Goal: Task Accomplishment & Management: Manage account settings

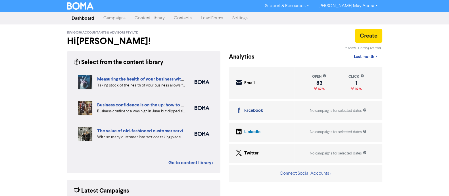
click at [115, 21] on link "Campaigns" at bounding box center [114, 17] width 31 height 11
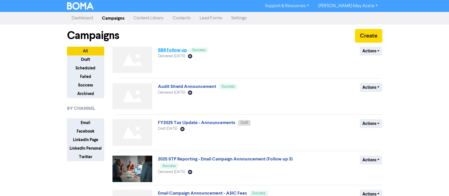
click at [165, 49] on link "SBR Follow up" at bounding box center [172, 50] width 29 height 6
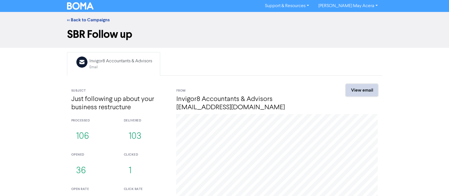
click at [372, 92] on link "View email" at bounding box center [362, 90] width 32 height 12
click at [95, 21] on link "<< Back to Campaigns" at bounding box center [88, 20] width 43 height 6
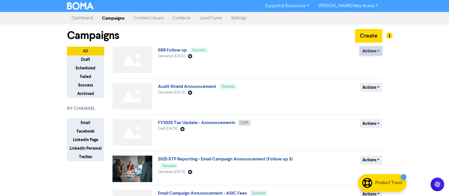
click at [368, 52] on button "Actions" at bounding box center [371, 51] width 22 height 9
click at [374, 64] on button "Duplicate" at bounding box center [382, 62] width 45 height 9
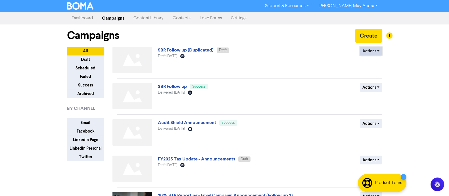
click at [369, 53] on button "Actions" at bounding box center [371, 51] width 22 height 9
click at [368, 78] on button "Rename" at bounding box center [382, 80] width 45 height 9
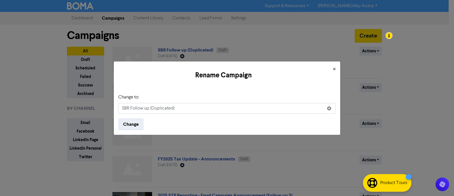
click at [162, 108] on input "SBR Follow up (Duplicated)" at bounding box center [227, 108] width 218 height 11
type input "SBR Follow up (2nd Follow up)"
click at [126, 125] on button "Change" at bounding box center [130, 124] width 25 height 12
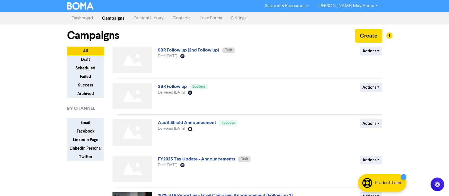
click at [181, 17] on link "Contacts" at bounding box center [181, 17] width 27 height 11
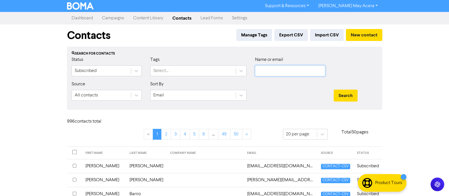
click at [268, 70] on input "text" at bounding box center [290, 70] width 70 height 11
paste input "[PERSON_NAME]"
click at [342, 95] on button "Search" at bounding box center [346, 95] width 24 height 12
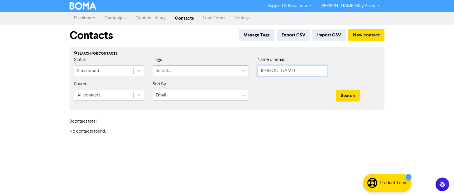
drag, startPoint x: 276, startPoint y: 72, endPoint x: 231, endPoint y: 70, distance: 44.9
click at [231, 70] on div "Status Subscribed Tags Select... Name or email [PERSON_NAME]" at bounding box center [227, 68] width 315 height 24
type input "[PERSON_NAME]"
click at [336, 89] on button "Search" at bounding box center [348, 95] width 24 height 12
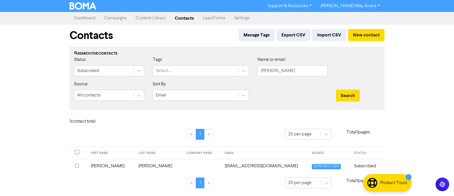
click at [248, 167] on td "[EMAIL_ADDRESS][DOMAIN_NAME]" at bounding box center [265, 166] width 87 height 14
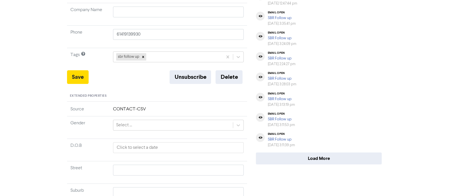
scroll to position [142, 0]
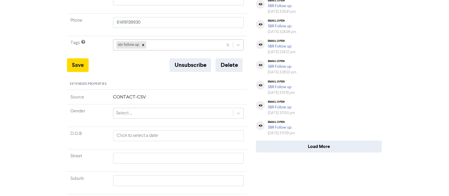
click at [163, 44] on div "sbr follow up" at bounding box center [168, 45] width 110 height 10
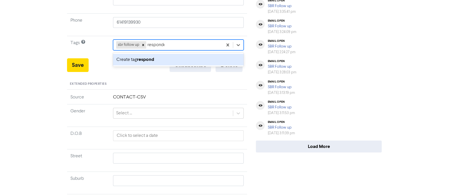
type input "responded"
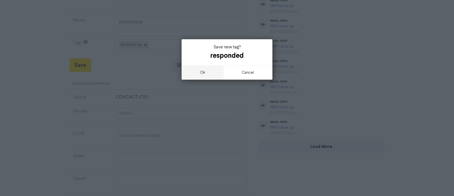
click at [199, 73] on button "ok" at bounding box center [203, 72] width 42 height 14
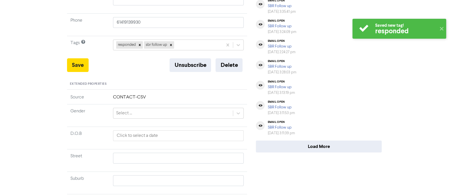
scroll to position [0, 0]
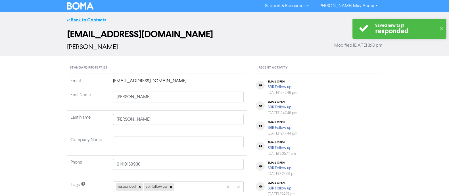
click at [85, 19] on link "<< Back to Contacts" at bounding box center [86, 20] width 39 height 6
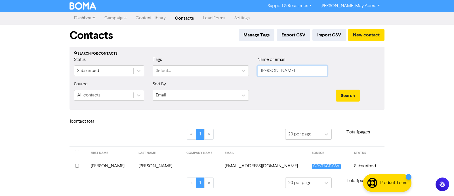
click at [295, 70] on input "[PERSON_NAME]" at bounding box center [293, 70] width 70 height 11
paste input "[EMAIL_ADDRESS][PERSON_NAME][DOMAIN_NAME]"
type input "[EMAIL_ADDRESS][PERSON_NAME][DOMAIN_NAME]"
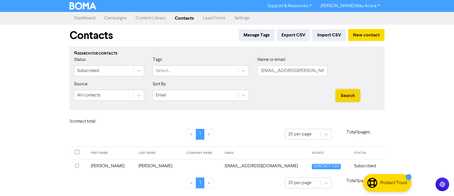
click at [348, 95] on button "Search" at bounding box center [348, 95] width 24 height 12
click at [256, 161] on td "[EMAIL_ADDRESS][PERSON_NAME][DOMAIN_NAME]" at bounding box center [265, 166] width 87 height 14
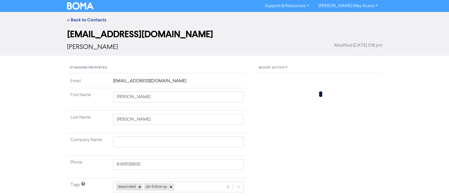
type input "[PERSON_NAME]"
type input "61409543396"
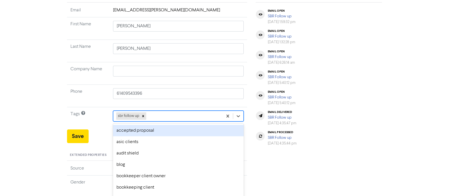
scroll to position [85, 0]
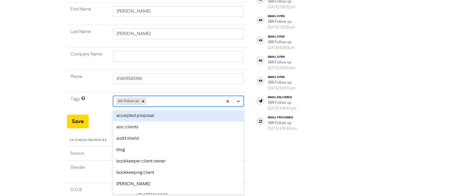
click at [159, 106] on div "option accepted proposal focused, 1 of 34. 33 results available. Use Up and Dow…" at bounding box center [178, 101] width 131 height 11
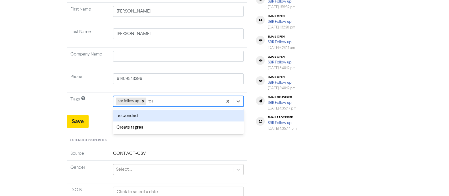
type input "respo"
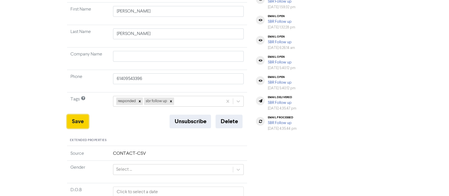
click at [76, 124] on button "Save" at bounding box center [78, 121] width 22 height 14
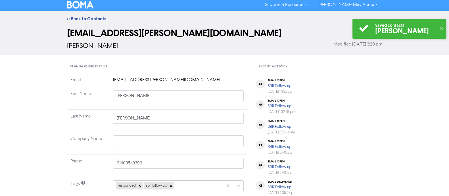
scroll to position [0, 0]
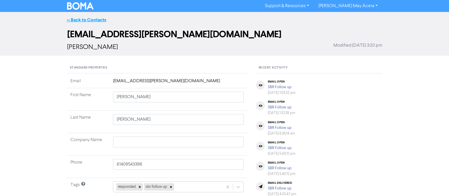
click at [92, 20] on link "<< Back to Contacts" at bounding box center [86, 20] width 39 height 6
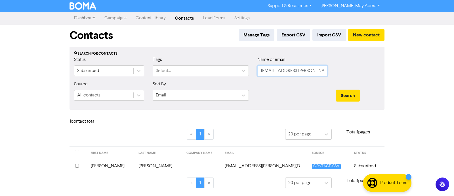
click at [282, 68] on input "[EMAIL_ADDRESS][PERSON_NAME][DOMAIN_NAME]" at bounding box center [293, 70] width 70 height 11
click at [282, 70] on input "[EMAIL_ADDRESS][PERSON_NAME][DOMAIN_NAME]" at bounding box center [293, 70] width 70 height 11
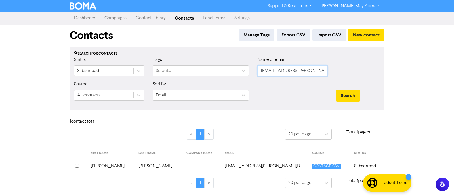
click at [282, 70] on input "[EMAIL_ADDRESS][PERSON_NAME][DOMAIN_NAME]" at bounding box center [293, 70] width 70 height 11
paste input "jen.courtney007@g"
type input "[EMAIL_ADDRESS][DOMAIN_NAME]"
click at [345, 94] on button "Search" at bounding box center [348, 95] width 24 height 12
click at [222, 169] on td "[EMAIL_ADDRESS][DOMAIN_NAME]" at bounding box center [265, 166] width 87 height 14
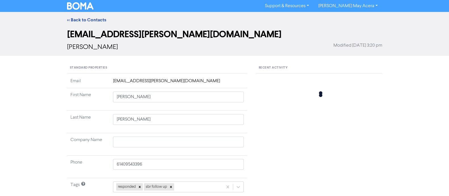
type input "[PERSON_NAME]"
type input "61418284693"
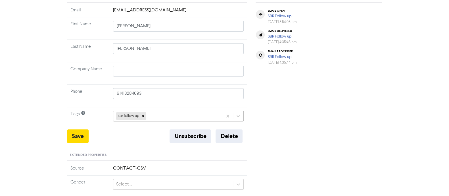
scroll to position [85, 0]
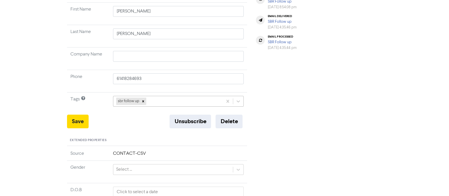
click at [156, 106] on div "sbr follow up" at bounding box center [178, 101] width 131 height 11
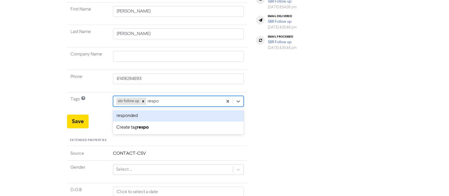
type input "respon"
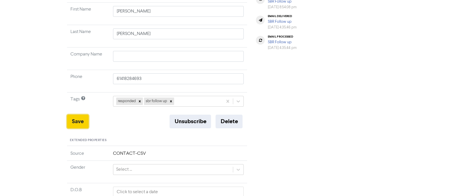
click at [83, 121] on button "Save" at bounding box center [78, 121] width 22 height 14
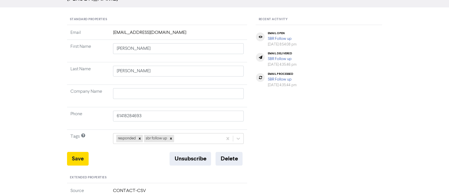
scroll to position [0, 0]
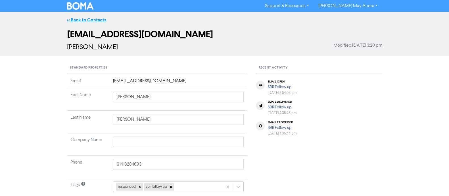
click at [91, 18] on link "<< Back to Contacts" at bounding box center [86, 20] width 39 height 6
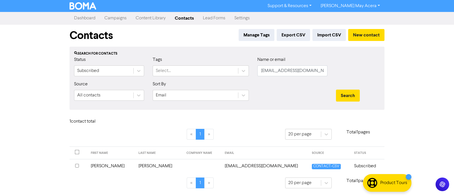
click at [89, 18] on link "Dashboard" at bounding box center [85, 17] width 30 height 11
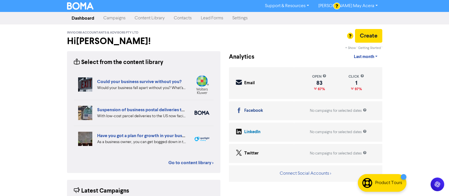
click at [189, 18] on link "Contacts" at bounding box center [182, 17] width 27 height 11
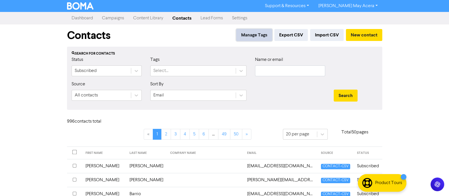
click at [254, 35] on button "Manage Tags" at bounding box center [254, 35] width 36 height 12
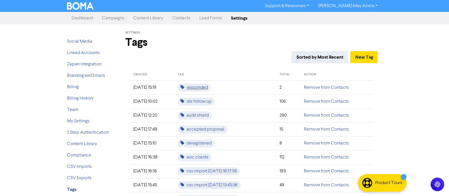
click at [205, 84] on span "responded" at bounding box center [193, 87] width 33 height 8
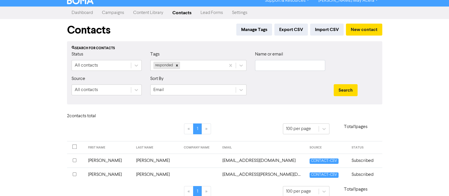
scroll to position [12, 0]
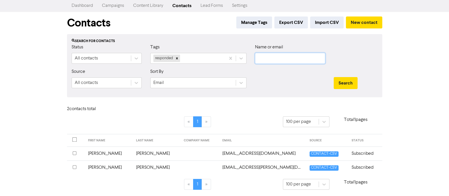
click at [300, 60] on input "text" at bounding box center [290, 58] width 70 height 11
type input "[PERSON_NAME]"
click at [334, 77] on button "Search" at bounding box center [346, 83] width 24 height 12
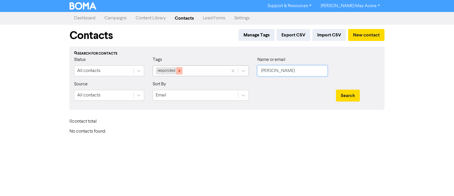
click at [180, 68] on div at bounding box center [179, 70] width 6 height 7
click at [341, 91] on button "Search" at bounding box center [348, 95] width 24 height 12
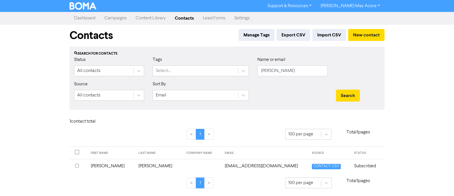
click at [222, 167] on td "[EMAIL_ADDRESS][DOMAIN_NAME]" at bounding box center [265, 166] width 87 height 14
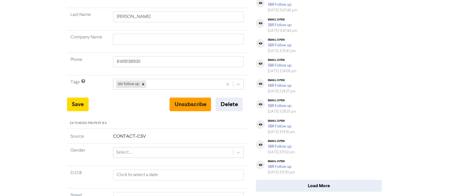
scroll to position [106, 0]
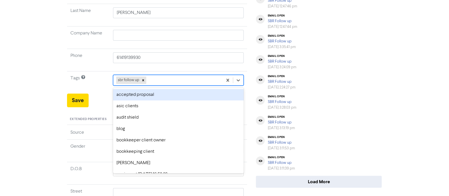
click at [168, 79] on div "sbr follow up" at bounding box center [168, 80] width 110 height 10
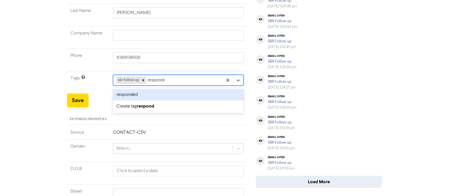
type input "responded"
click at [172, 94] on div "responded" at bounding box center [178, 94] width 131 height 11
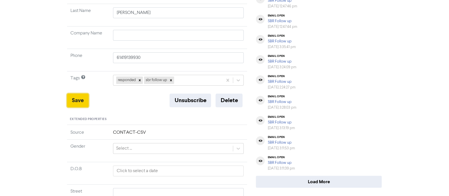
click at [86, 101] on button "Save" at bounding box center [78, 100] width 22 height 14
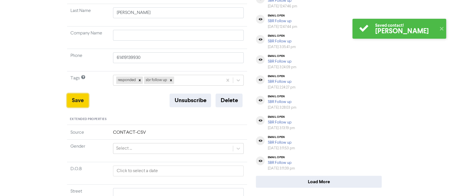
click at [72, 100] on button "Save" at bounding box center [78, 100] width 22 height 14
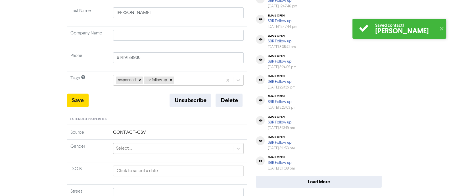
scroll to position [0, 0]
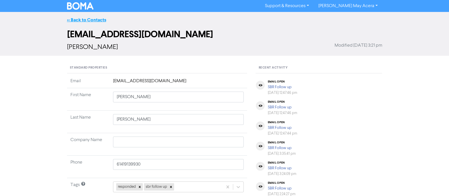
click at [97, 18] on link "<< Back to Contacts" at bounding box center [86, 20] width 39 height 6
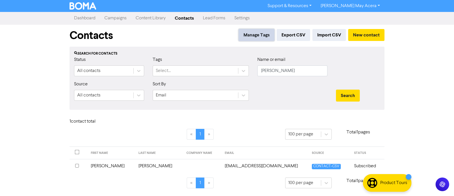
click at [252, 38] on button "Manage Tags" at bounding box center [257, 35] width 36 height 12
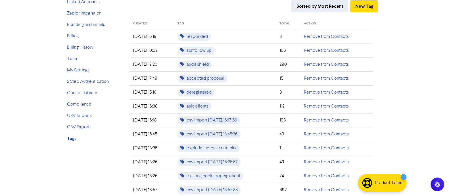
scroll to position [52, 0]
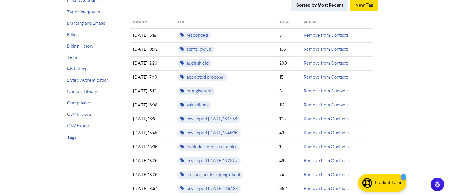
click at [201, 37] on span "responded" at bounding box center [193, 36] width 33 height 8
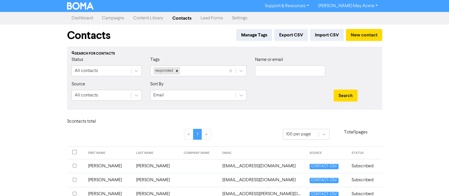
drag, startPoint x: 84, startPoint y: 20, endPoint x: 81, endPoint y: 19, distance: 3.1
click at [84, 20] on link "Dashboard" at bounding box center [82, 17] width 30 height 11
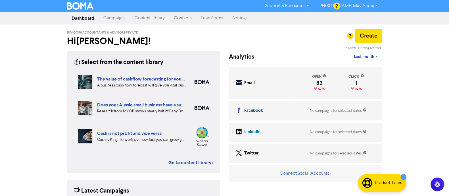
click at [122, 16] on link "Campaigns" at bounding box center [114, 17] width 31 height 11
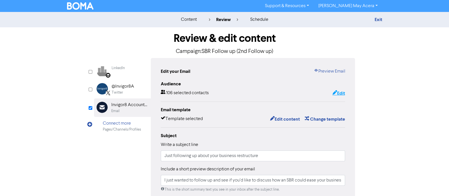
click at [341, 93] on button "Edit" at bounding box center [338, 92] width 13 height 7
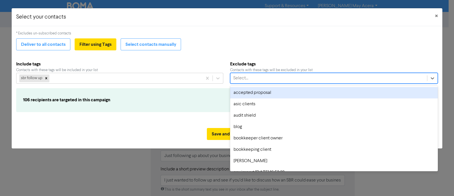
click at [247, 79] on div "Select..." at bounding box center [240, 78] width 15 height 7
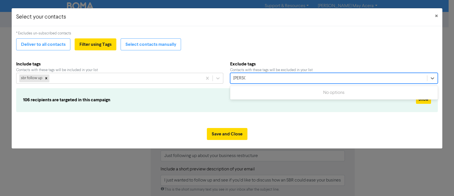
type input "[PERSON_NAME]"
click at [404, 51] on div "* Excludes un-subscribed contacts Deliver to all contacts Filter using Tags Sel…" at bounding box center [227, 75] width 422 height 88
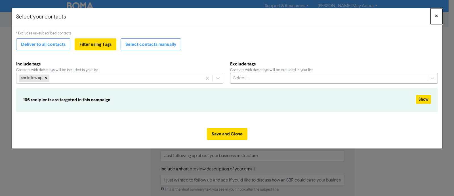
click at [434, 15] on button "×" at bounding box center [437, 16] width 12 height 16
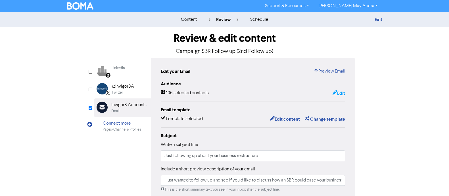
click at [343, 93] on button "Edit" at bounding box center [338, 92] width 13 height 7
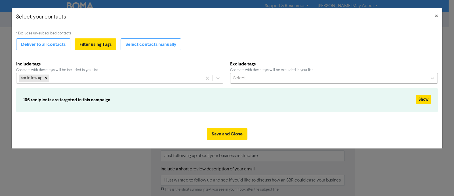
click at [282, 79] on div "Select..." at bounding box center [329, 78] width 197 height 10
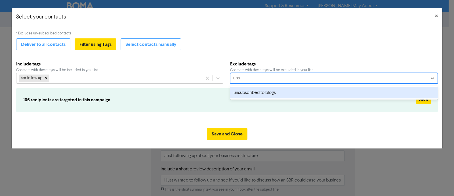
type input "unsu"
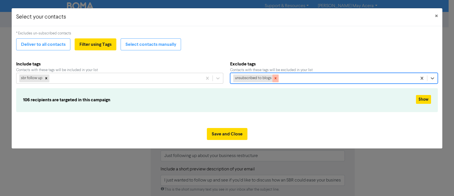
click at [274, 79] on icon at bounding box center [276, 78] width 4 height 4
click at [278, 79] on div "Select..." at bounding box center [329, 78] width 197 height 10
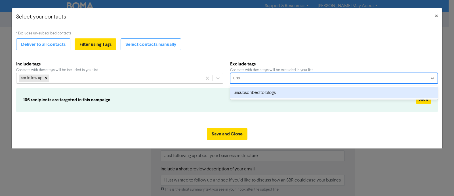
type input "unsu"
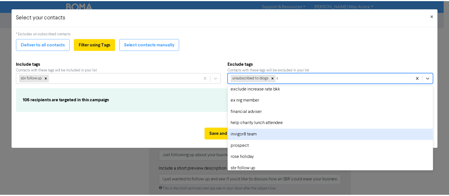
scroll to position [144, 0]
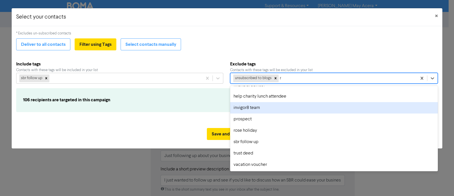
type input "r"
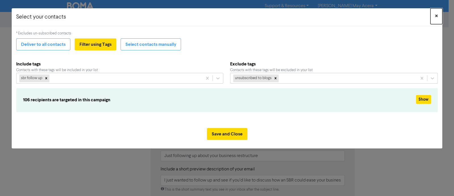
click at [437, 16] on span "×" at bounding box center [436, 16] width 3 height 9
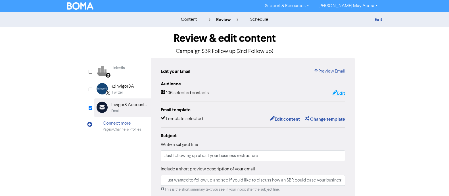
click at [337, 94] on button "Edit" at bounding box center [338, 92] width 13 height 7
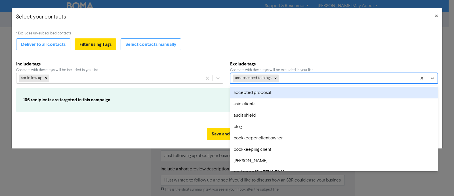
click at [283, 76] on div "unsubscribed to blogs" at bounding box center [324, 78] width 187 height 10
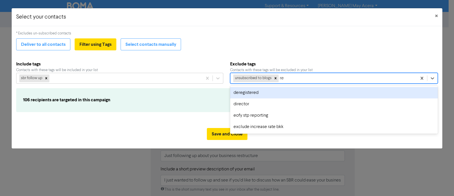
type input "r"
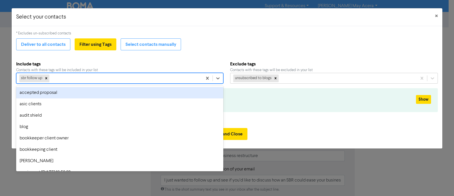
click at [179, 78] on div "sbr follow up" at bounding box center [109, 78] width 186 height 10
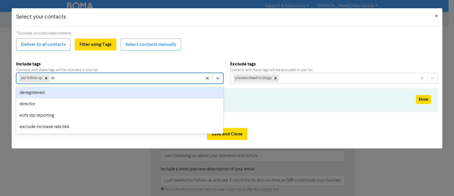
type input "r"
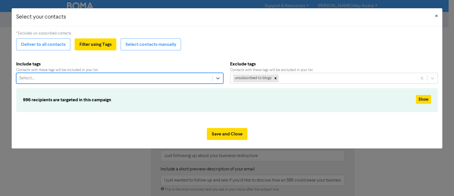
click at [56, 79] on div "Select..." at bounding box center [114, 78] width 196 height 10
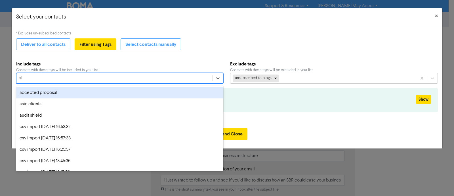
type input "sbr"
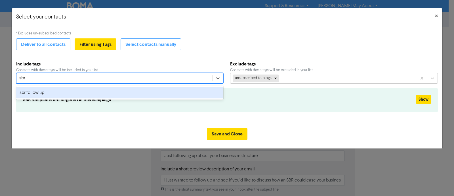
click at [56, 87] on div "sbr follow up" at bounding box center [119, 92] width 207 height 11
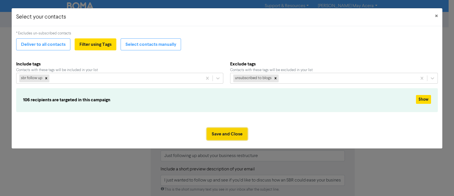
click at [219, 137] on button "Save and Close" at bounding box center [227, 134] width 41 height 12
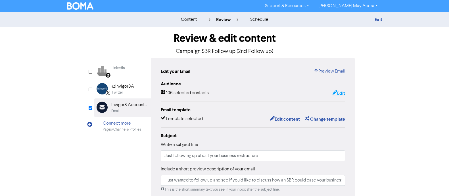
click at [338, 93] on button "Edit" at bounding box center [338, 92] width 13 height 7
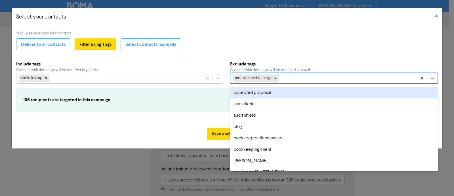
click at [287, 77] on div "unsubscribed to blogs" at bounding box center [324, 78] width 187 height 10
type input "re"
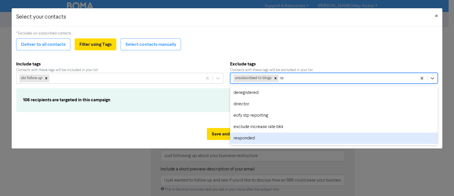
click at [271, 138] on div "responded" at bounding box center [334, 137] width 208 height 11
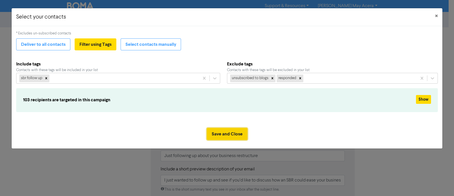
click at [234, 132] on button "Save and Close" at bounding box center [227, 134] width 41 height 12
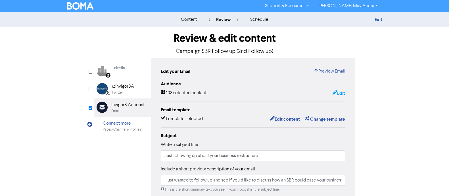
click at [342, 92] on button "Edit" at bounding box center [338, 92] width 13 height 7
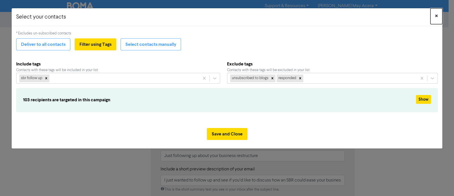
click at [437, 13] on span "×" at bounding box center [436, 16] width 3 height 9
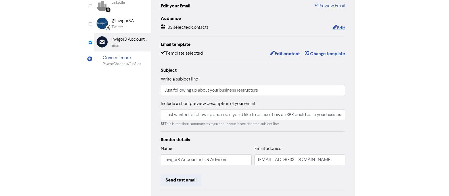
scroll to position [71, 0]
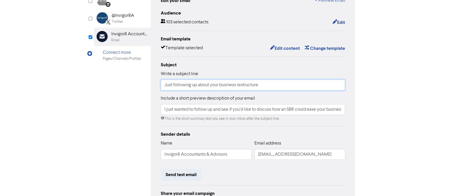
paste input "Have you had a chance to think about this yet?"
drag, startPoint x: 267, startPoint y: 86, endPoint x: 121, endPoint y: 109, distance: 147.2
click at [121, 109] on div "LinkedIn Page Created with Sketch. LinkedIn @Invigor8A Twitter Email Created wi…" at bounding box center [224, 107] width 261 height 241
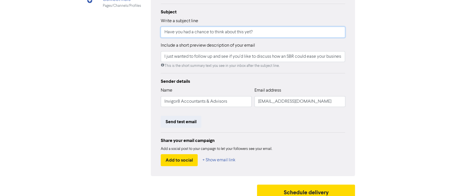
scroll to position [129, 0]
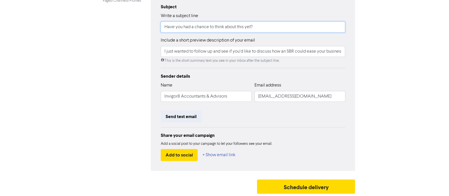
type input "Have you had a chance to think about this yet?"
click at [169, 53] on input "I just wanted to follow up and see if you’d like to discuss how an SBR could ea…" at bounding box center [253, 51] width 185 height 11
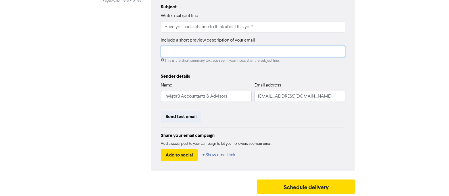
scroll to position [119, 0]
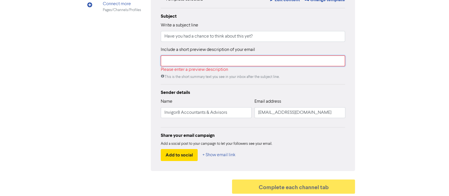
click at [215, 64] on input "text" at bounding box center [253, 60] width 185 height 11
paste input "Just checking in to see if now’s a good time to chat about how we can help ease…"
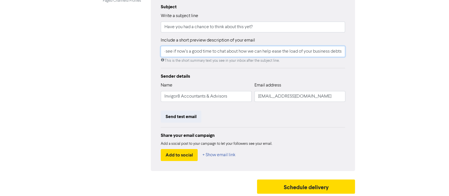
scroll to position [0, 0]
drag, startPoint x: 195, startPoint y: 49, endPoint x: 133, endPoint y: 49, distance: 61.6
click at [133, 49] on div "LinkedIn Page Created with Sketch. LinkedIn @Invigor8A Twitter Email Created wi…" at bounding box center [224, 49] width 261 height 241
click at [200, 49] on input "Just checking in to see if now’s a good time to chat about how we can help ease…" at bounding box center [253, 51] width 185 height 11
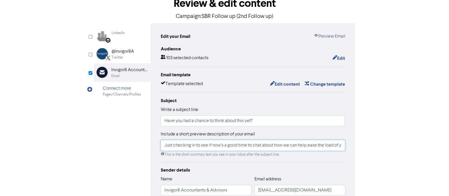
scroll to position [35, 0]
type input "Just checking in to see if now’s a good time to chat about how we can help ease…"
click at [285, 82] on button "Edit content" at bounding box center [284, 83] width 30 height 7
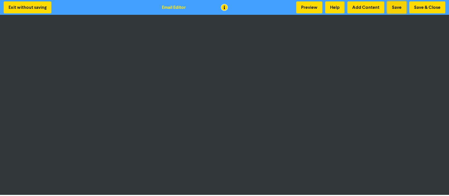
click at [391, 8] on button "Save" at bounding box center [396, 7] width 19 height 12
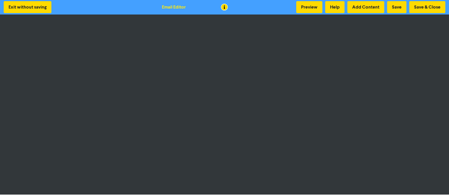
scroll to position [1, 0]
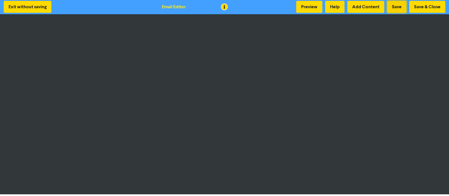
click at [394, 7] on button "Save" at bounding box center [396, 7] width 19 height 12
click at [433, 6] on button "Save & Close" at bounding box center [427, 7] width 36 height 12
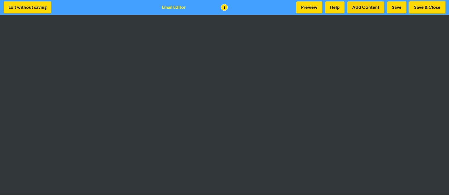
scroll to position [0, 0]
click at [422, 6] on button "Save & Close" at bounding box center [427, 7] width 36 height 12
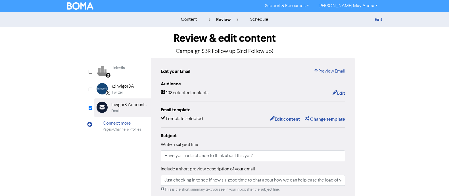
click at [380, 48] on div "Review & edit content Campaign: SBR Follow up (2nd Follow up) LinkedIn Page Cre…" at bounding box center [225, 176] width 324 height 298
click at [413, 66] on div "content review schedule Exit Review & edit content Campaign: SBR Follow up (2nd…" at bounding box center [224, 168] width 449 height 313
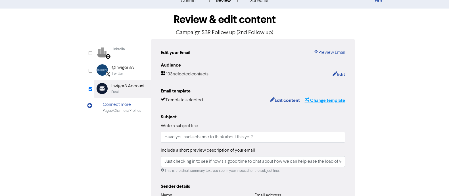
scroll to position [129, 0]
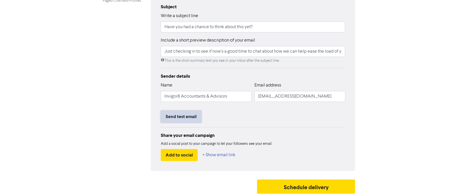
click at [179, 116] on button "Send test email" at bounding box center [181, 116] width 41 height 12
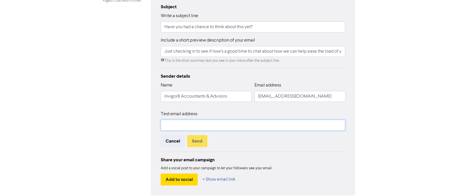
click at [183, 124] on input "text" at bounding box center [253, 125] width 185 height 11
type input "jessav@Invigor8.com.au"
click at [195, 140] on button "Send" at bounding box center [197, 141] width 20 height 12
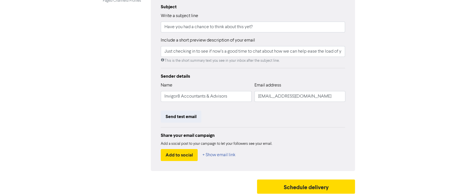
click at [379, 78] on div "Review & edit content Campaign: SBR Follow up (2nd Follow up) LinkedIn Page Cre…" at bounding box center [225, 48] width 324 height 298
click at [50, 92] on div "content review schedule Exit Review & edit content Campaign: SBR Follow up (2nd…" at bounding box center [224, 39] width 449 height 313
drag, startPoint x: 290, startPoint y: 52, endPoint x: 395, endPoint y: 47, distance: 104.9
click at [395, 47] on div "content review schedule Exit Review & edit content Campaign: SBR Follow up (2nd…" at bounding box center [224, 39] width 449 height 313
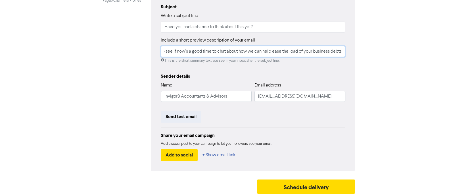
click at [286, 53] on input "Just checking in to see if now’s a good time to chat about how we can help ease…" at bounding box center [253, 51] width 185 height 11
drag, startPoint x: 270, startPoint y: 52, endPoint x: 311, endPoint y: 51, distance: 41.2
click at [311, 51] on input "Just checking in to see if now’s a good time to chat about how we can help ease…" at bounding box center [253, 51] width 185 height 11
type input "Just checking in to see if now’s a good time to chat about how we can help on y…"
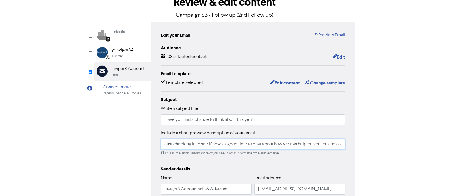
scroll to position [129, 0]
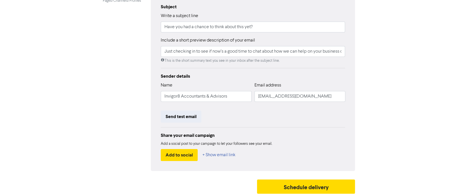
click at [380, 100] on div "Review & edit content Campaign: SBR Follow up (2nd Follow up) LinkedIn Page Cre…" at bounding box center [225, 48] width 324 height 298
click at [283, 182] on button "Schedule delivery" at bounding box center [306, 186] width 98 height 14
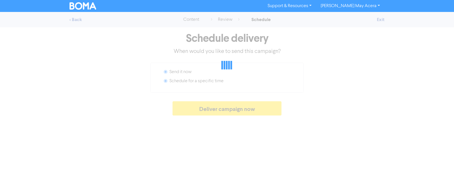
radio input "false"
radio input "true"
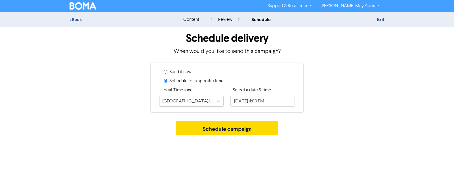
click at [170, 72] on label "Send it now" at bounding box center [181, 71] width 22 height 7
click at [168, 72] on input "Send it now" at bounding box center [166, 72] width 4 height 4
radio input "true"
radio input "false"
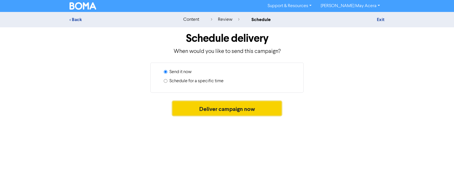
click at [213, 112] on button "Deliver campaign now" at bounding box center [227, 108] width 109 height 14
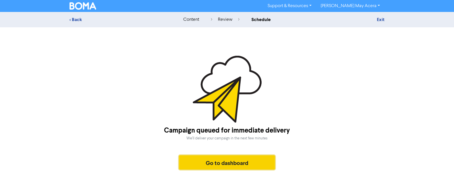
click at [226, 162] on button "Go to dashboard" at bounding box center [227, 162] width 96 height 14
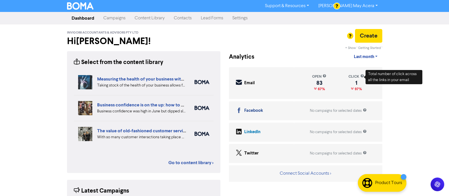
click at [117, 18] on link "Campaigns" at bounding box center [114, 17] width 31 height 11
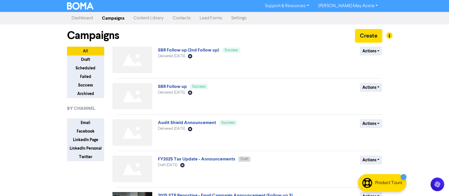
click at [189, 52] on link "SBR Follow up (2nd Follow up)" at bounding box center [188, 50] width 61 height 6
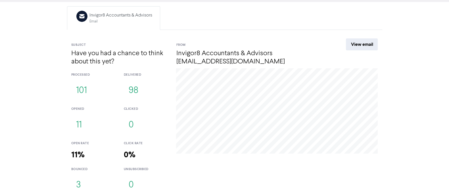
scroll to position [46, 0]
